Goal: Understand process/instructions: Learn how to perform a task or action

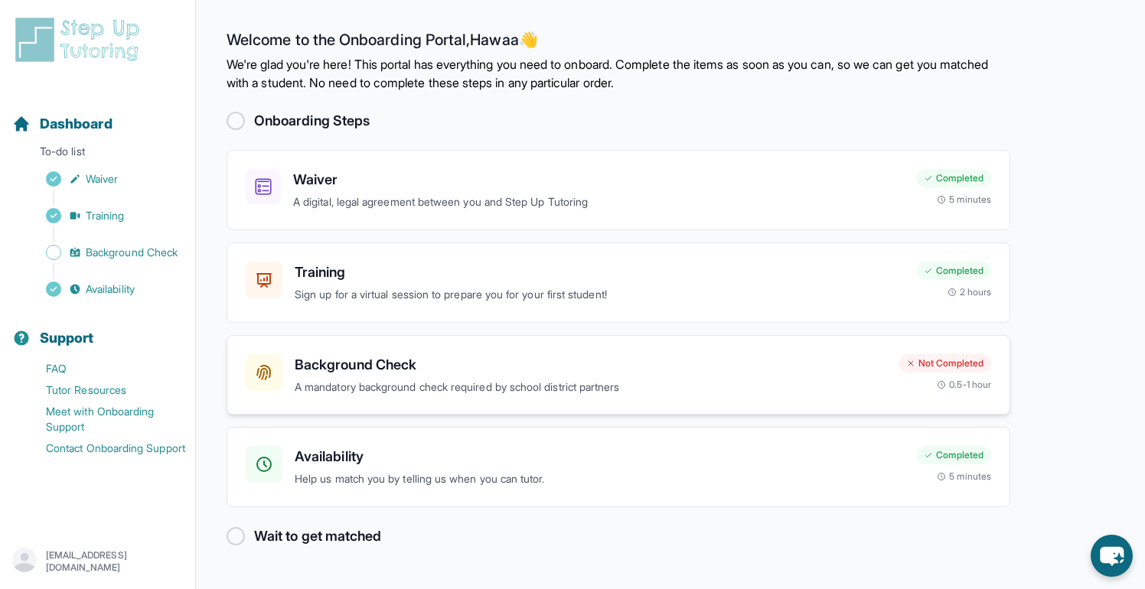
click at [951, 363] on div "Not Completed" at bounding box center [945, 363] width 93 height 18
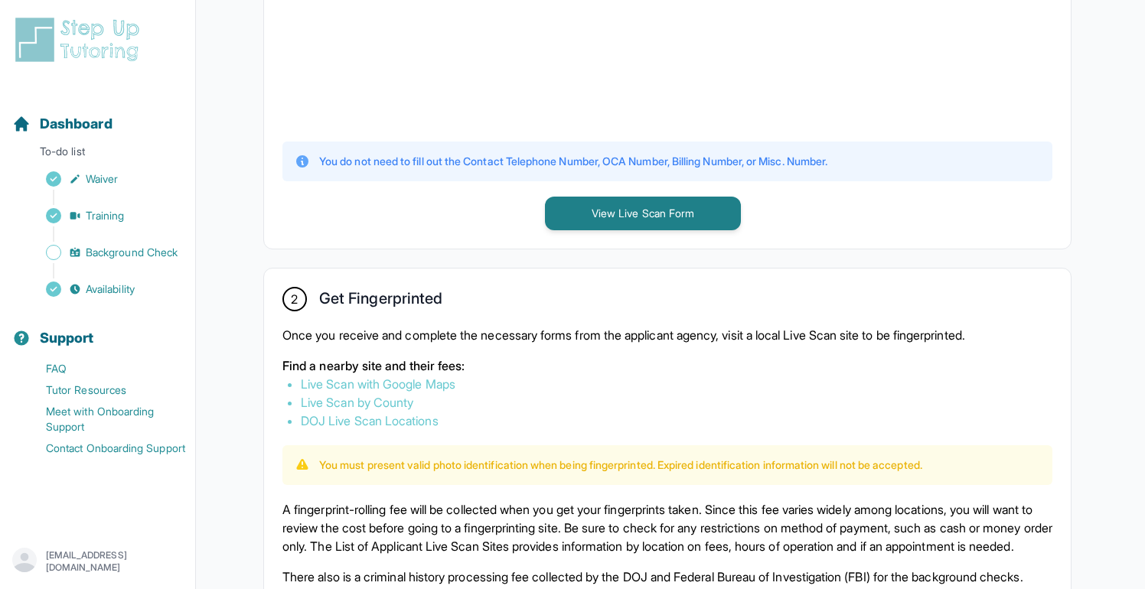
scroll to position [647, 0]
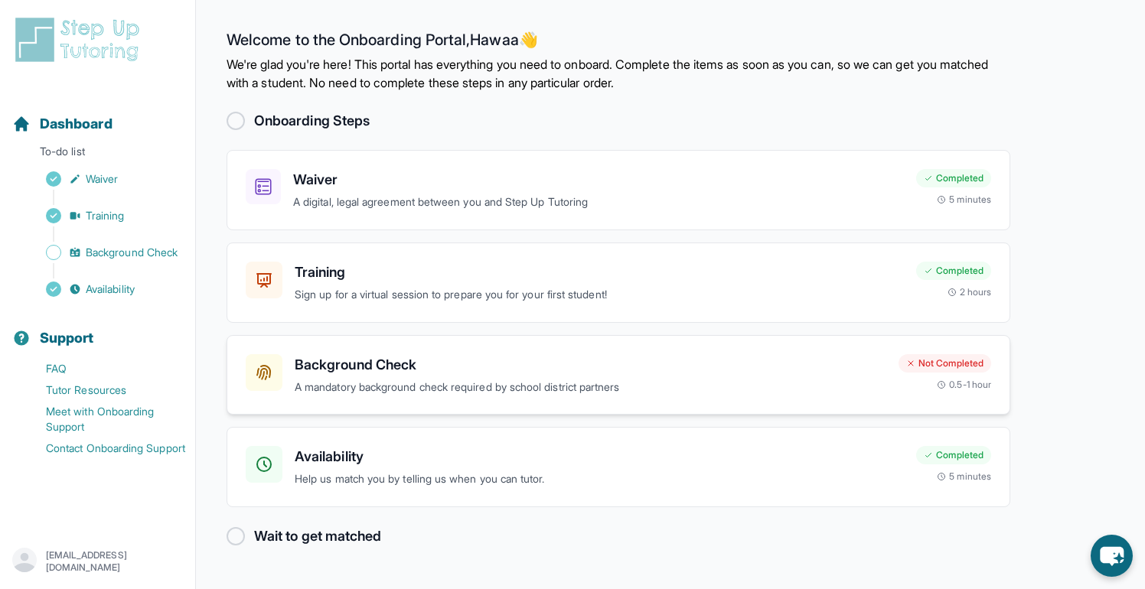
click at [406, 367] on h3 "Background Check" at bounding box center [591, 364] width 592 height 21
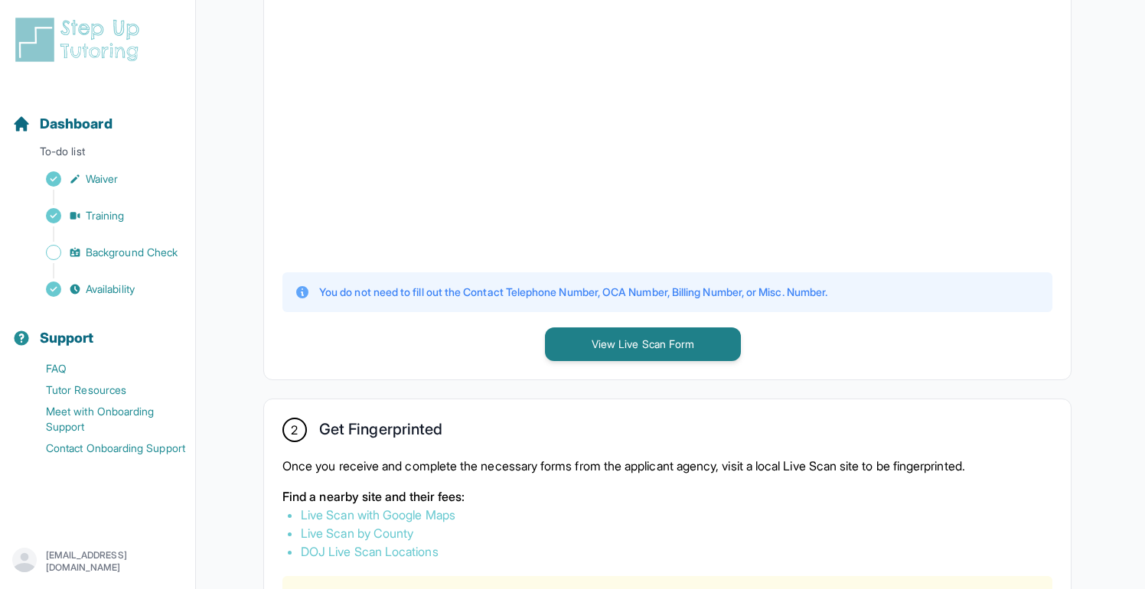
scroll to position [523, 0]
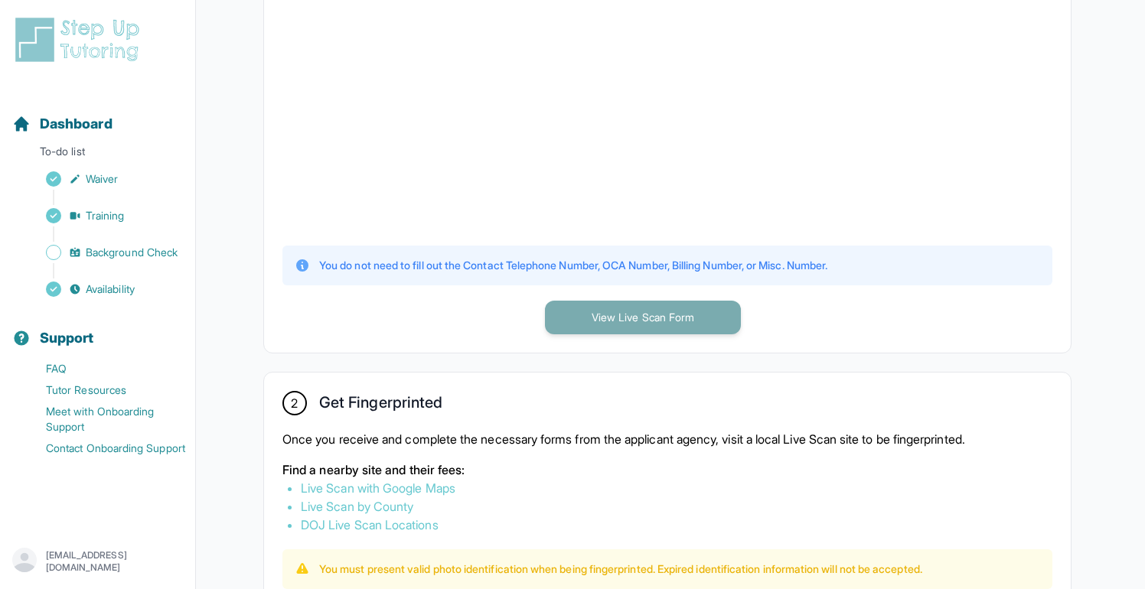
click at [628, 317] on button "View Live Scan Form" at bounding box center [643, 318] width 196 height 34
